Goal: Task Accomplishment & Management: Manage account settings

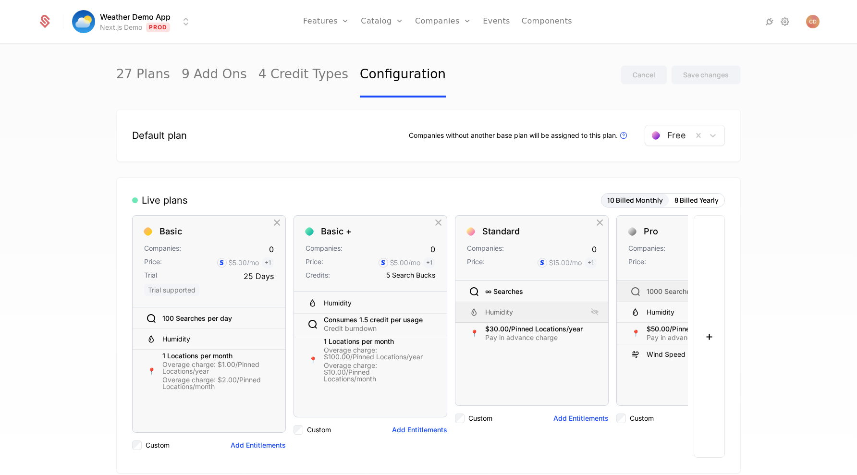
scroll to position [1114, 0]
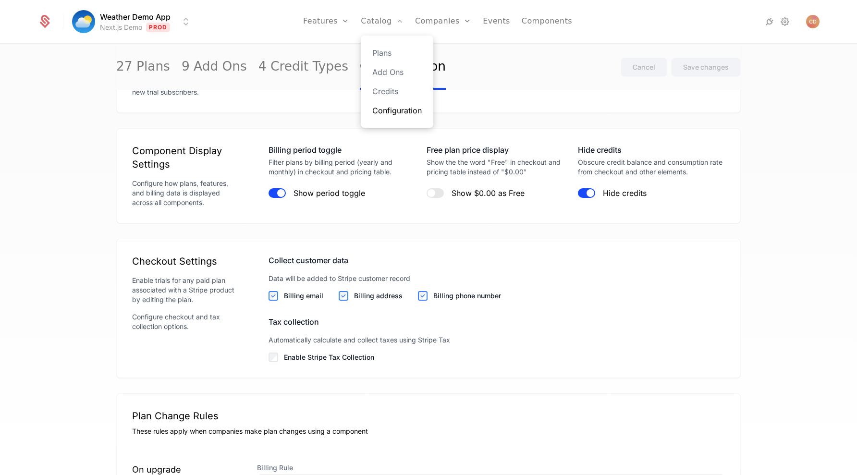
click at [395, 108] on link "Configuration" at bounding box center [396, 111] width 49 height 12
click at [389, 111] on link "Configuration" at bounding box center [396, 111] width 49 height 12
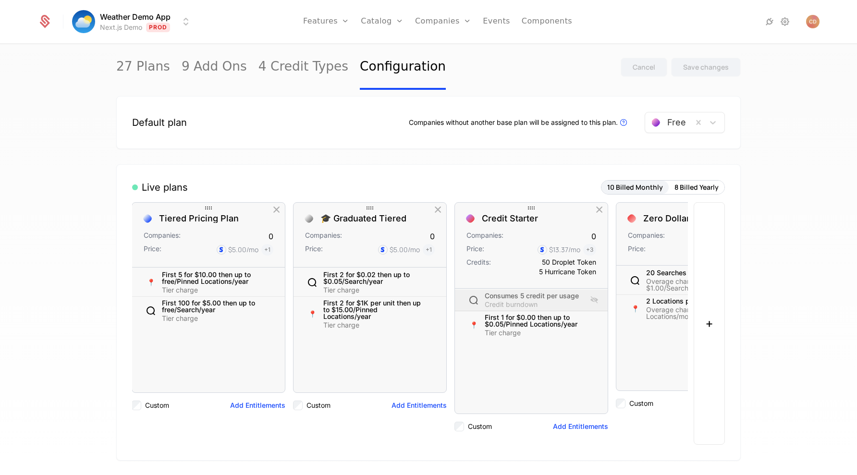
scroll to position [0, 815]
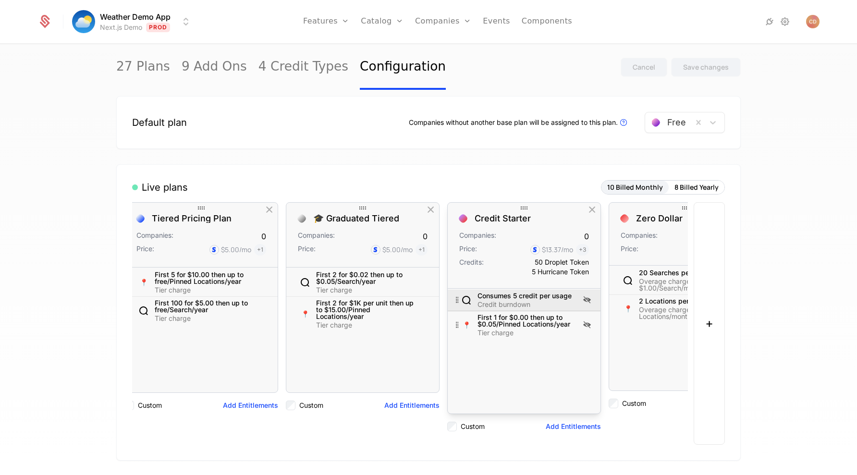
click at [585, 300] on icon at bounding box center [587, 300] width 12 height 12
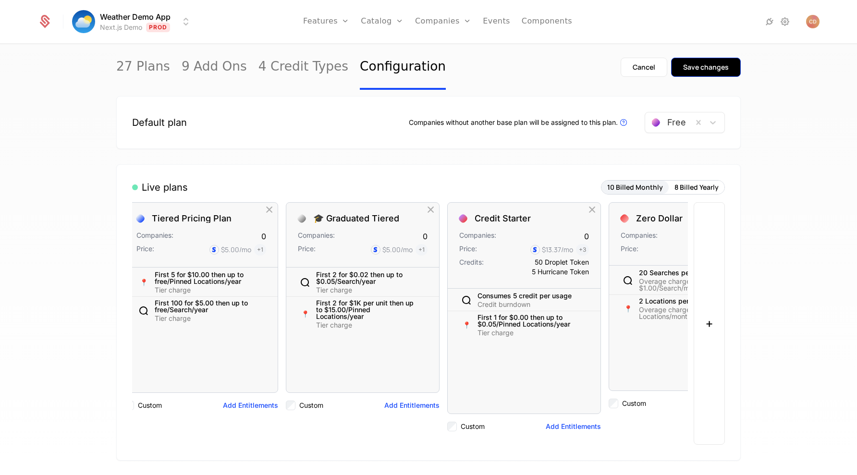
click at [704, 66] on div "Save changes" at bounding box center [706, 67] width 46 height 10
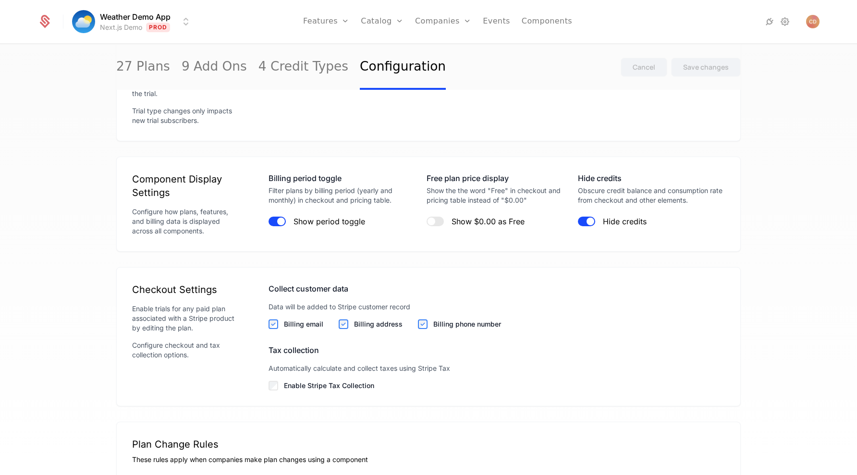
scroll to position [1086, 0]
click at [588, 218] on span "button" at bounding box center [590, 221] width 8 height 8
click at [723, 69] on div "Save changes" at bounding box center [706, 67] width 46 height 10
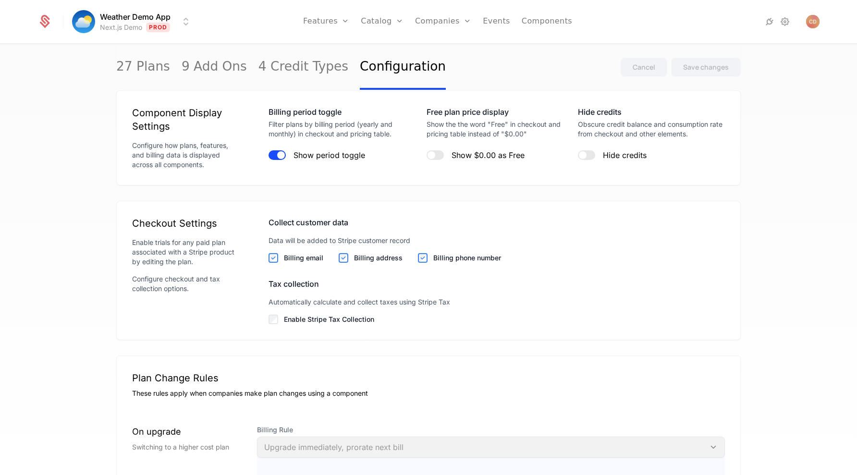
scroll to position [1046, 0]
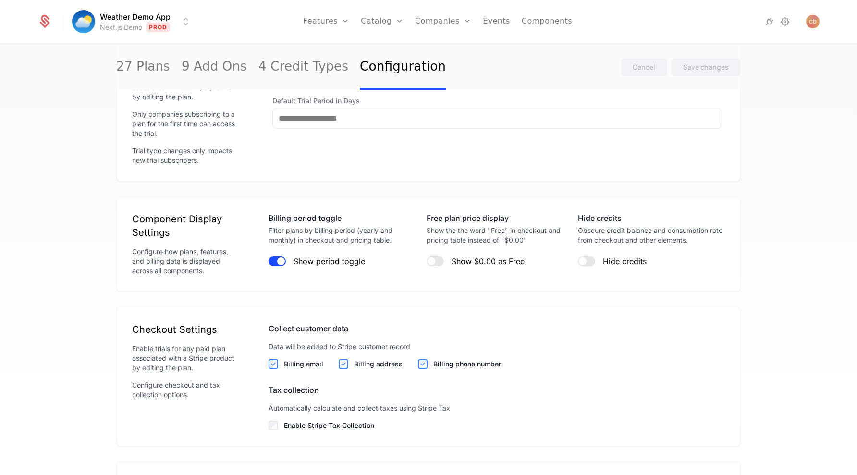
click at [585, 261] on span "button" at bounding box center [583, 261] width 8 height 8
click at [697, 75] on button "Save changes" at bounding box center [706, 67] width 70 height 19
